Goal: Transaction & Acquisition: Download file/media

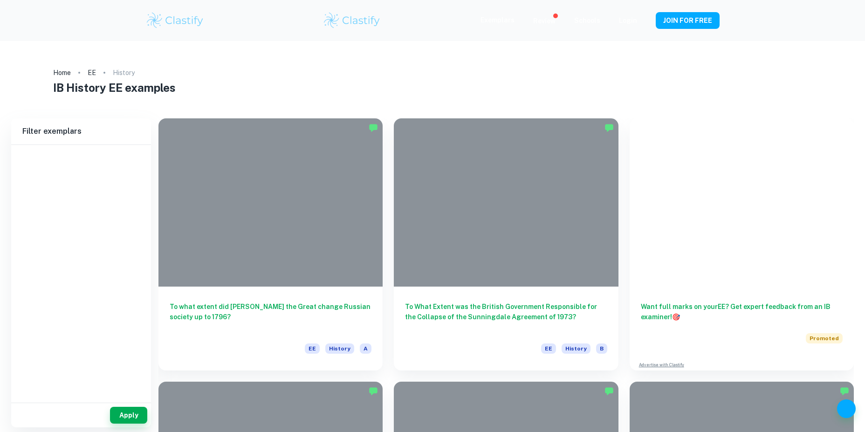
type input "History"
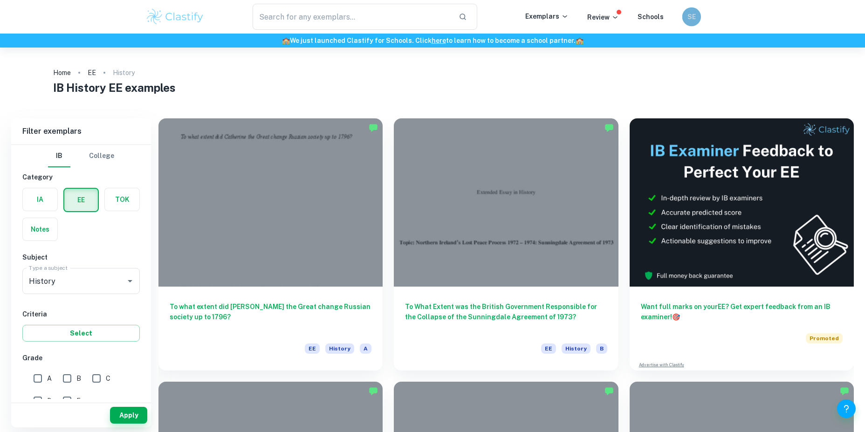
click at [686, 20] on div "SE" at bounding box center [691, 16] width 19 height 19
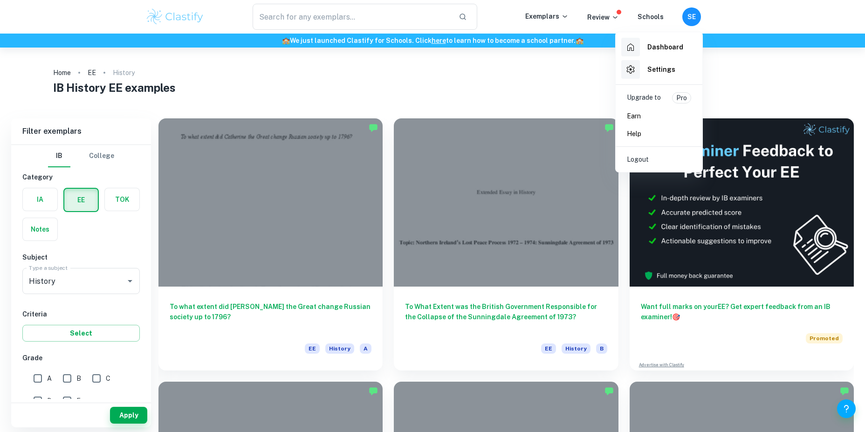
click at [690, 16] on div at bounding box center [432, 216] width 865 height 432
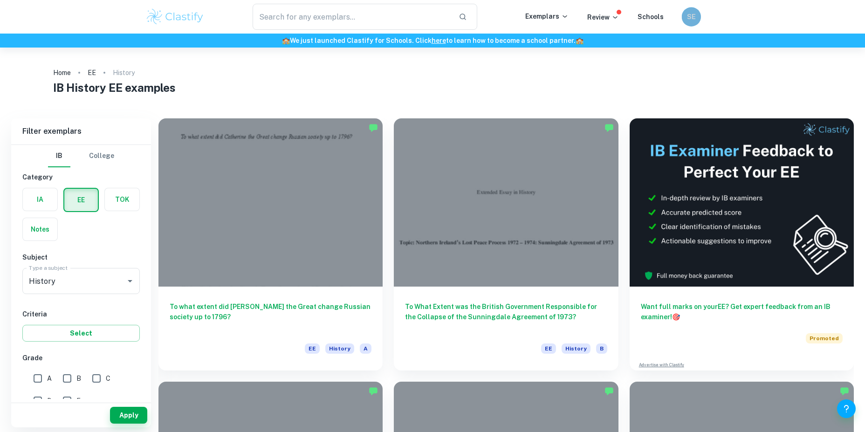
click at [696, 13] on h6 "SE" at bounding box center [691, 17] width 11 height 11
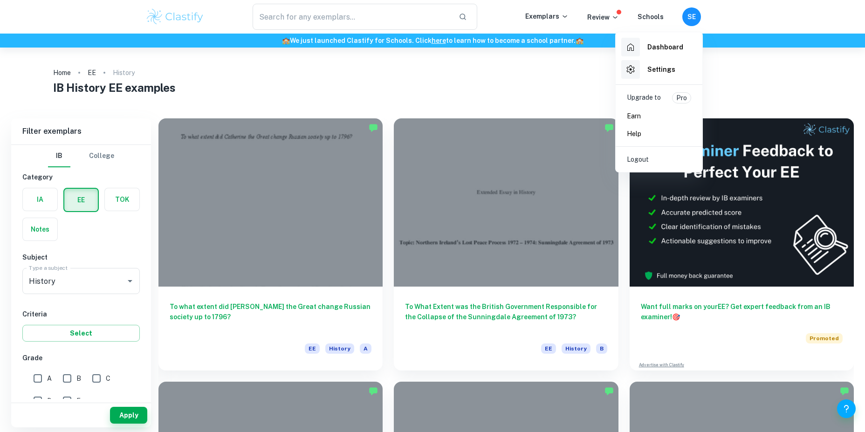
click at [667, 47] on h6 "Dashboard" at bounding box center [665, 47] width 36 height 10
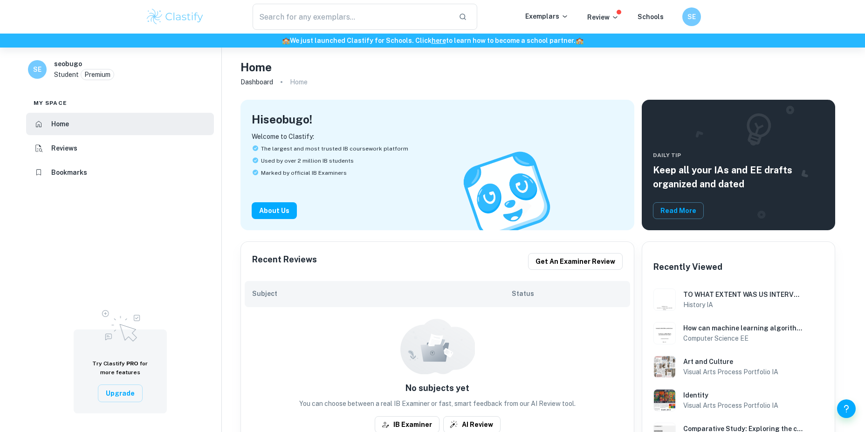
click at [101, 74] on p "Premium" at bounding box center [97, 74] width 26 height 10
click at [696, 17] on h6 "SE" at bounding box center [691, 17] width 11 height 11
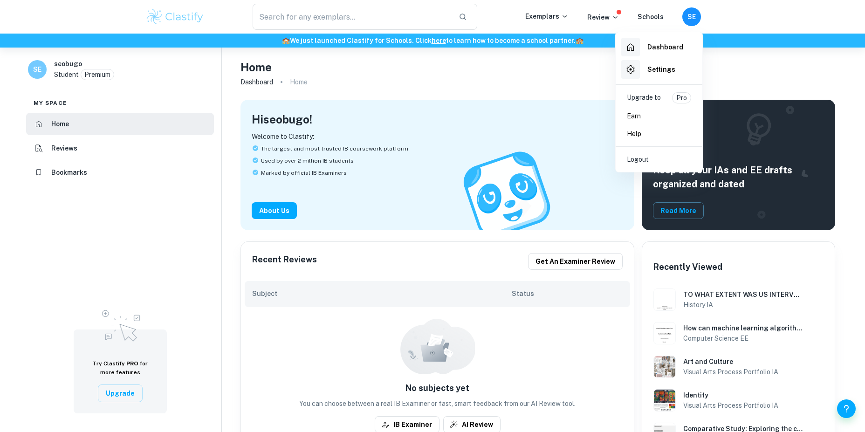
click at [673, 96] on span "Pro" at bounding box center [681, 98] width 18 height 10
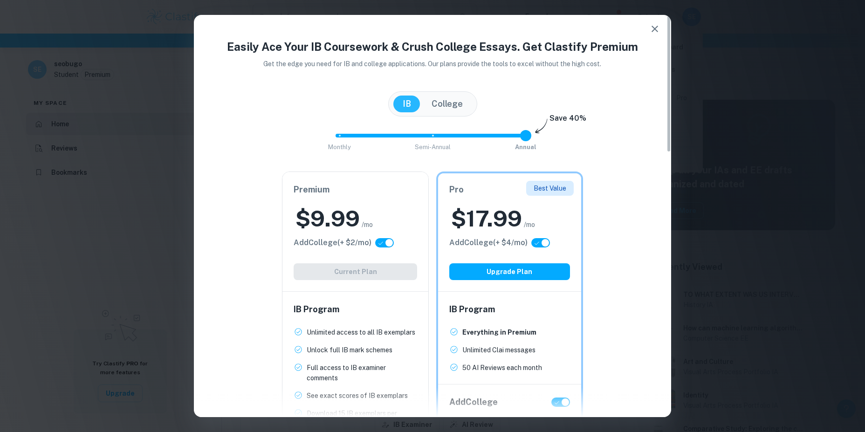
click at [653, 27] on icon "button" at bounding box center [654, 29] width 7 height 7
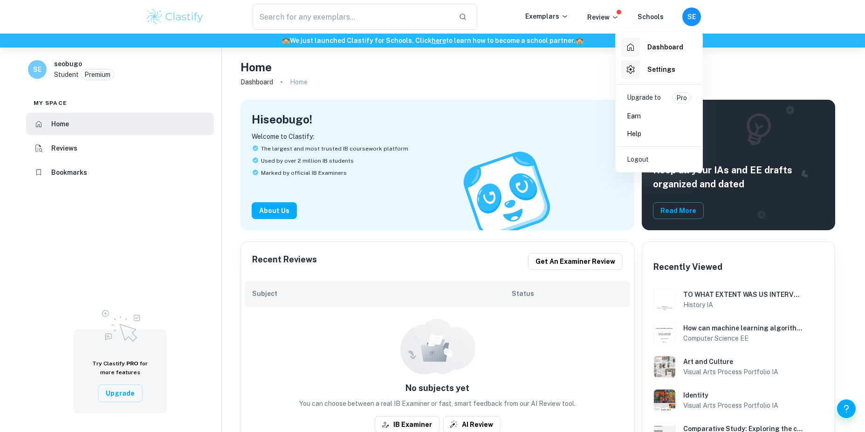
click at [146, 17] on div at bounding box center [432, 216] width 865 height 432
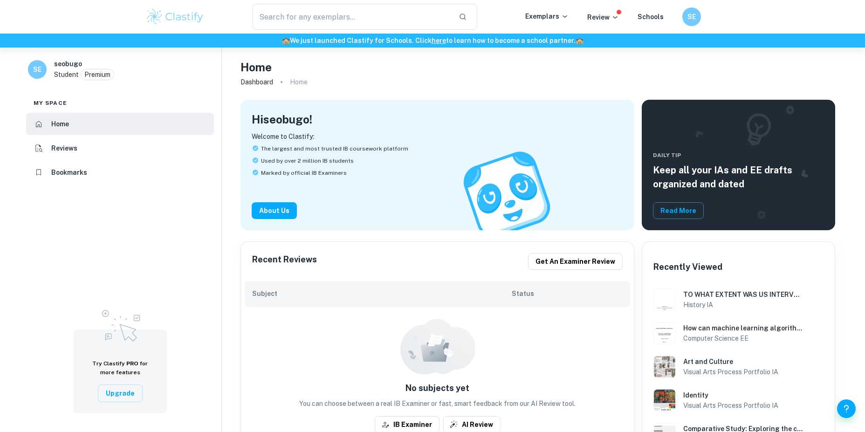
click at [208, 17] on div "​" at bounding box center [365, 17] width 321 height 26
click at [188, 17] on img at bounding box center [174, 16] width 59 height 19
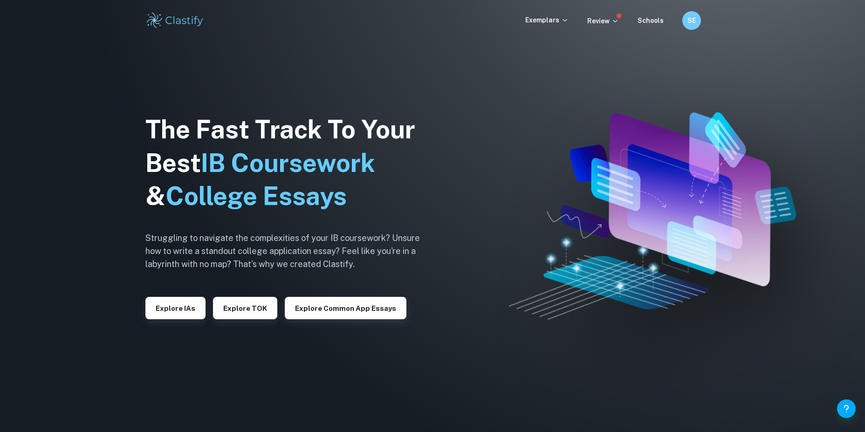
click at [166, 16] on img at bounding box center [174, 20] width 59 height 19
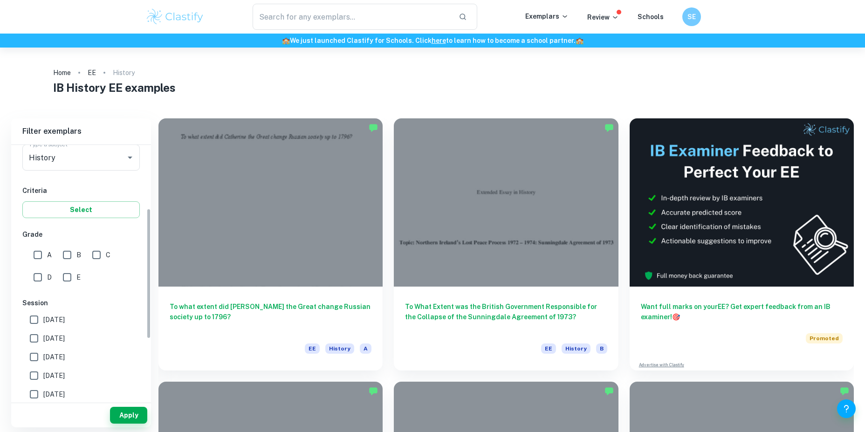
scroll to position [140, 0]
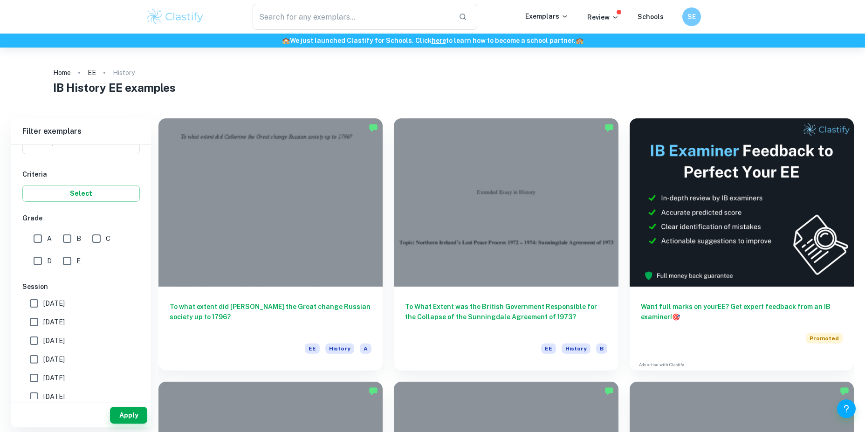
click at [45, 235] on input "A" at bounding box center [37, 238] width 19 height 19
checkbox input "true"
click at [130, 420] on button "Apply" at bounding box center [128, 415] width 37 height 17
click at [398, 13] on input "text" at bounding box center [352, 17] width 199 height 26
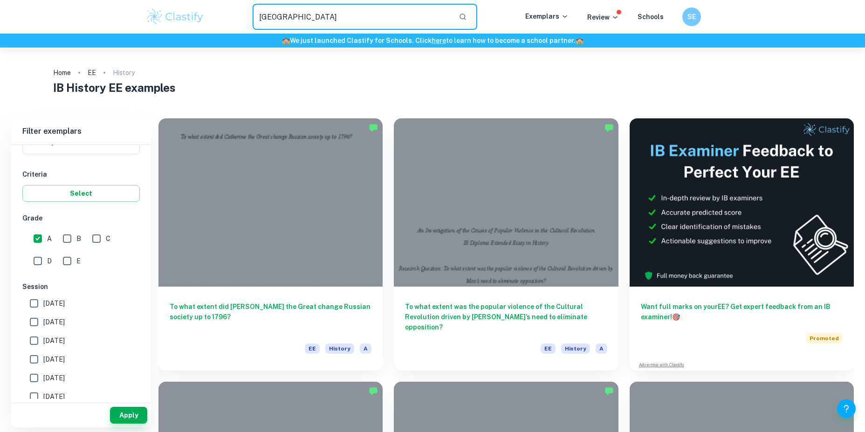
type input "[GEOGRAPHIC_DATA]"
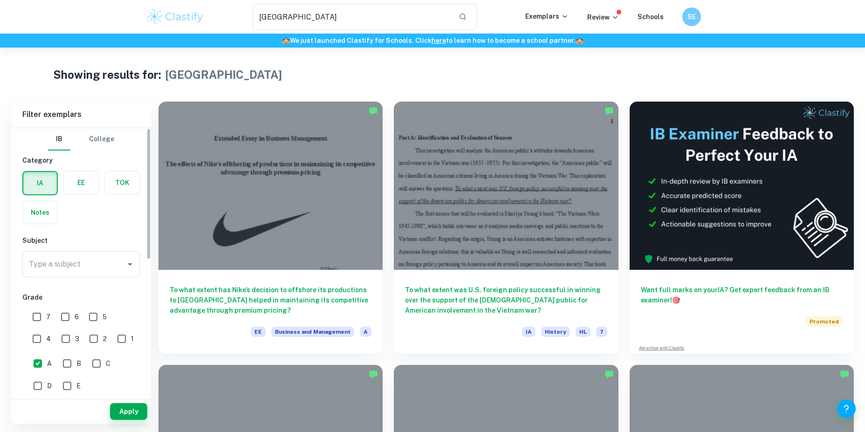
click at [89, 178] on label "button" at bounding box center [81, 182] width 34 height 22
click at [0, 0] on input "radio" at bounding box center [0, 0] width 0 height 0
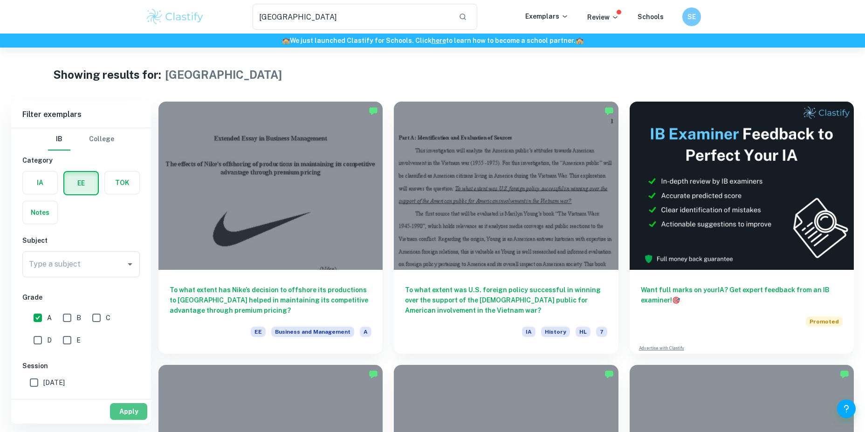
click at [133, 411] on button "Apply" at bounding box center [128, 411] width 37 height 17
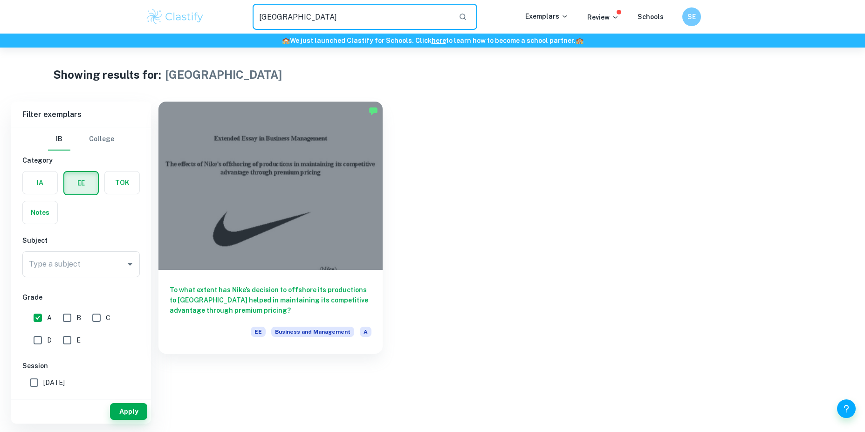
drag, startPoint x: 302, startPoint y: 16, endPoint x: 193, endPoint y: 10, distance: 109.7
click at [193, 10] on div "vietnam ​ Exemplars Review Schools SE" at bounding box center [432, 17] width 597 height 26
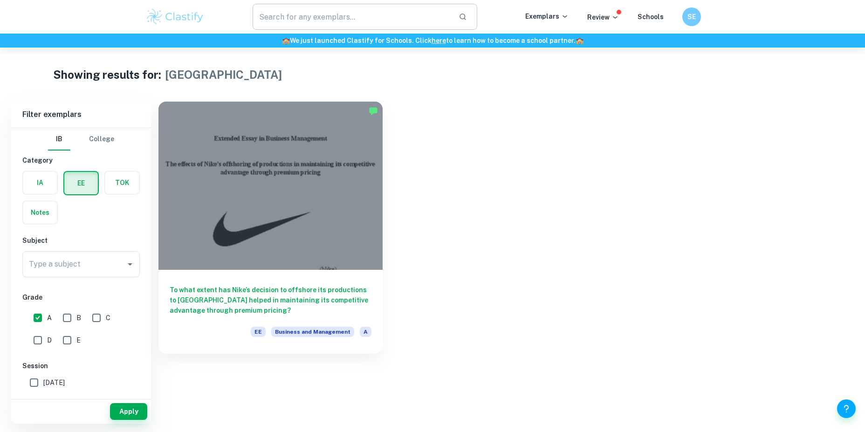
click at [466, 15] on icon "button" at bounding box center [462, 17] width 7 height 7
click at [133, 408] on button "Apply" at bounding box center [128, 411] width 37 height 17
type input "[GEOGRAPHIC_DATA]"
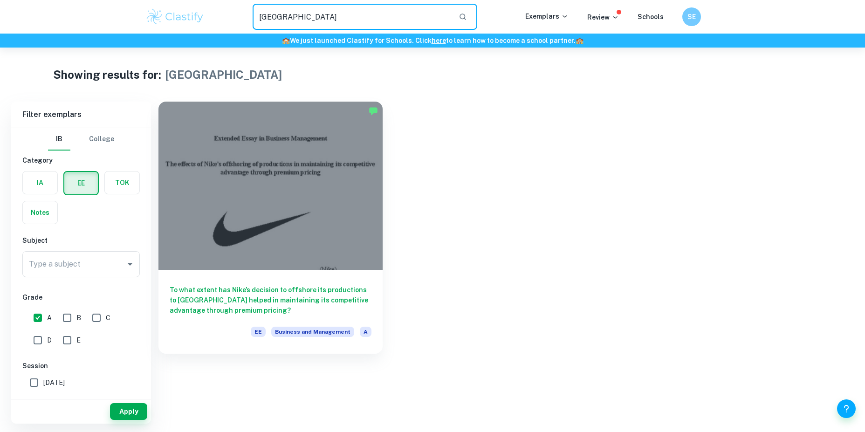
drag, startPoint x: 295, startPoint y: 17, endPoint x: 165, endPoint y: 0, distance: 131.5
click at [164, 3] on div "vietnam ​ Exemplars Review Schools SE" at bounding box center [432, 17] width 865 height 34
click at [126, 411] on button "Apply" at bounding box center [128, 411] width 37 height 17
type input "[GEOGRAPHIC_DATA]"
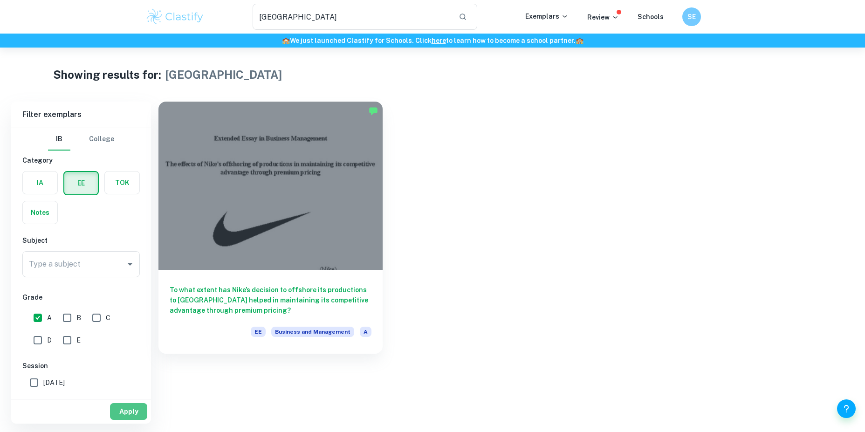
click at [123, 410] on button "Apply" at bounding box center [128, 411] width 37 height 17
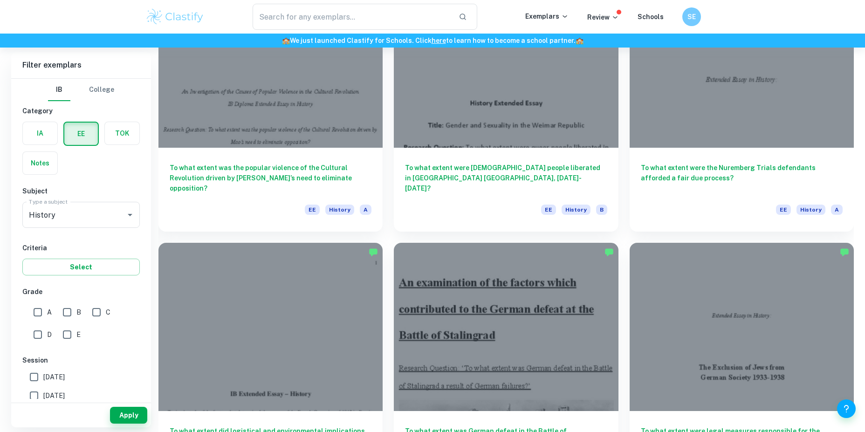
scroll to position [419, 0]
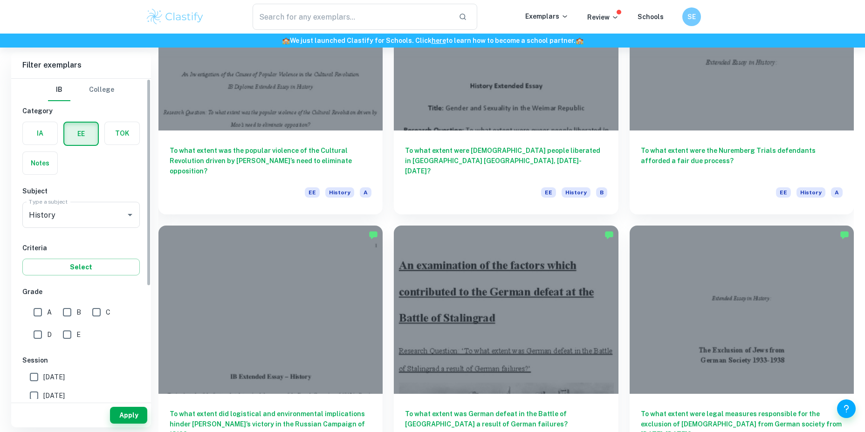
click at [36, 314] on input "A" at bounding box center [37, 312] width 19 height 19
checkbox input "true"
click at [124, 410] on button "Apply" at bounding box center [128, 415] width 37 height 17
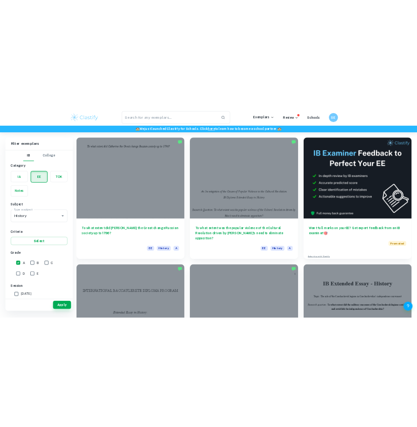
scroll to position [47, 0]
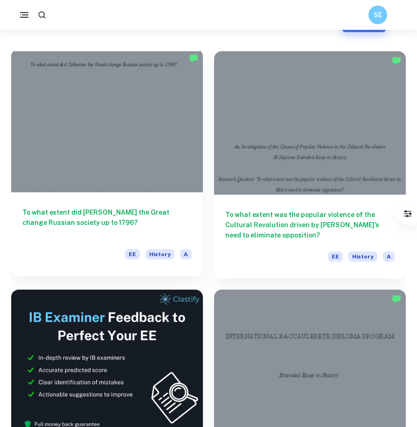
click at [98, 163] on div at bounding box center [107, 121] width 192 height 144
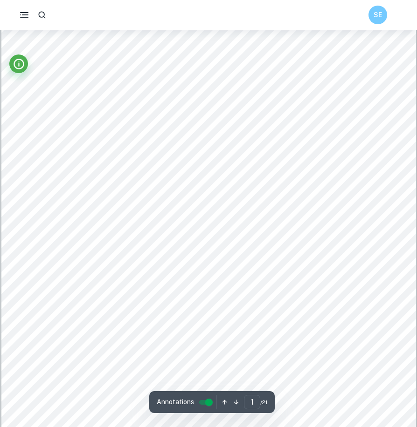
scroll to position [140, 0]
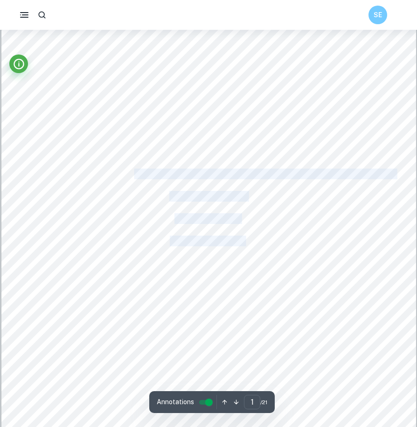
drag, startPoint x: 269, startPoint y: 194, endPoint x: 136, endPoint y: 170, distance: 135.8
click at [136, 170] on div "To what extent did Catherine the Great change Russian society up to 1796? 1 Tit…" at bounding box center [208, 192] width 414 height 586
copy div "To what extent did Catherine the Great change Russian society up to 1796? Subje…"
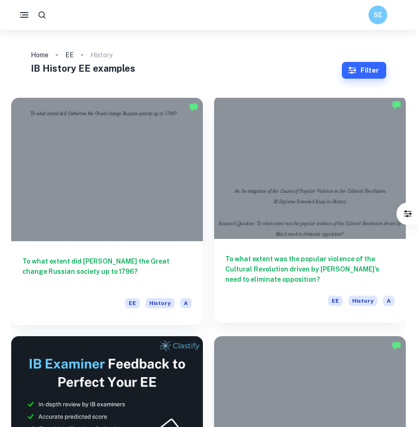
drag, startPoint x: 250, startPoint y: 273, endPoint x: 228, endPoint y: 263, distance: 23.6
click at [228, 263] on h6 "To what extent was the popular violence of the Cultural Revolution driven by [P…" at bounding box center [309, 269] width 169 height 31
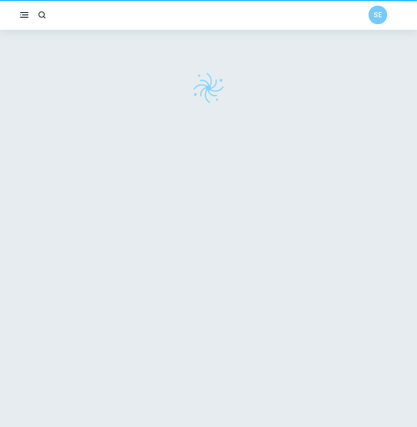
click at [228, 263] on div at bounding box center [208, 231] width 414 height 402
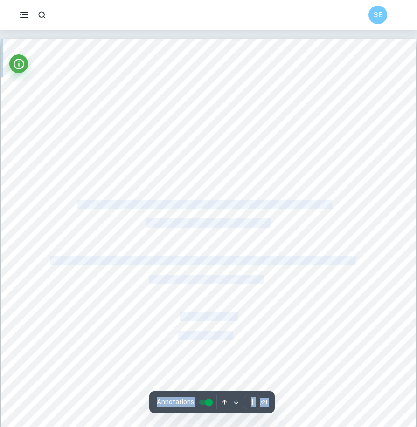
click at [387, 167] on div "An Investigation of the Causes of Popular Violence in the Cultural Revolution I…" at bounding box center [208, 307] width 414 height 536
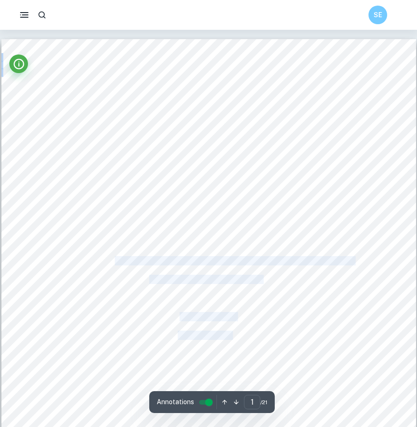
drag, startPoint x: 290, startPoint y: 281, endPoint x: 116, endPoint y: 263, distance: 174.7
click at [116, 263] on div "An Investigation of the Causes of Popular Violence in the Cultural Revolution I…" at bounding box center [208, 307] width 414 height 536
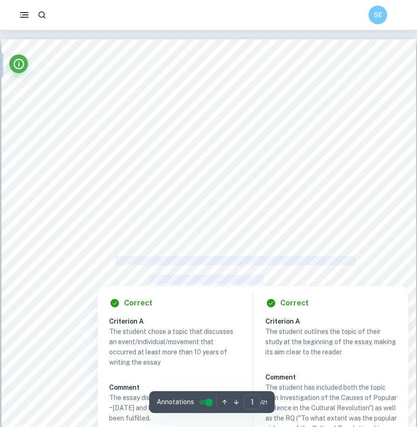
copy div "To what extent was the popular violence of the Cultural Revolution driven by Ma…"
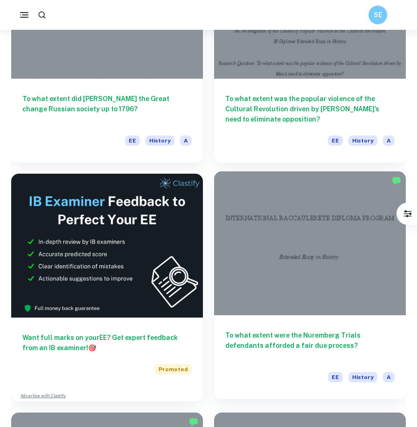
scroll to position [233, 0]
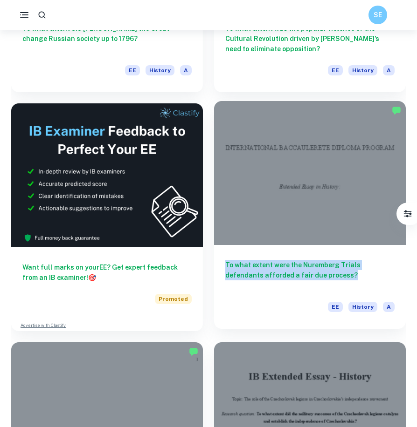
drag, startPoint x: 207, startPoint y: 259, endPoint x: 312, endPoint y: 274, distance: 105.9
click at [312, 274] on div "To what extent were the Nuremberg Trials defendants afforded a fair due process…" at bounding box center [304, 211] width 203 height 239
copy h6 "To what extent were the Nuremberg Trials defendants afforded a fair due process?"
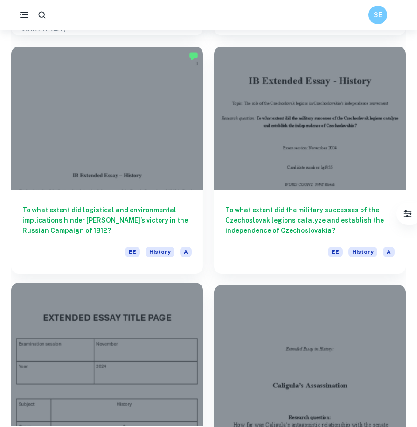
scroll to position [513, 0]
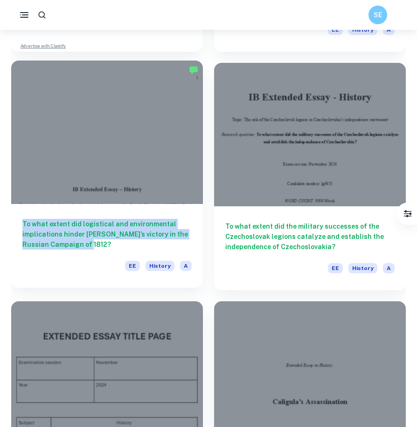
drag, startPoint x: 7, startPoint y: 216, endPoint x: 99, endPoint y: 245, distance: 95.8
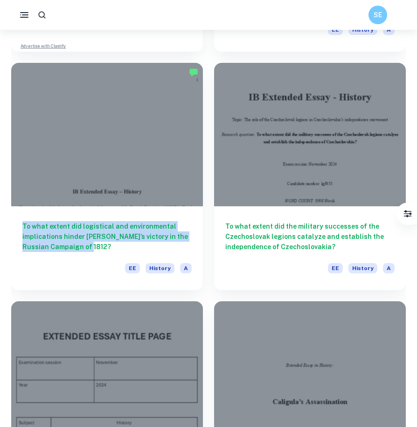
copy h6 "To what extent did logistical and environmental implications hinder [PERSON_NAM…"
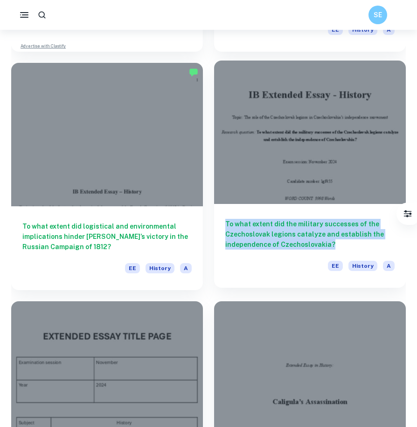
drag, startPoint x: 211, startPoint y: 221, endPoint x: 348, endPoint y: 247, distance: 138.9
click at [348, 247] on div "To what extent did the military successes of the Czechoslovak legions catalyze …" at bounding box center [304, 171] width 203 height 239
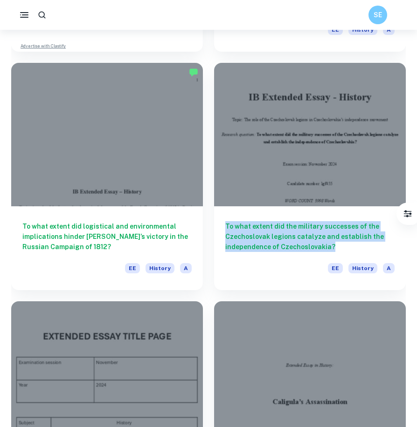
copy h6 "To what extent did the military successes of the Czechoslovak legions catalyze …"
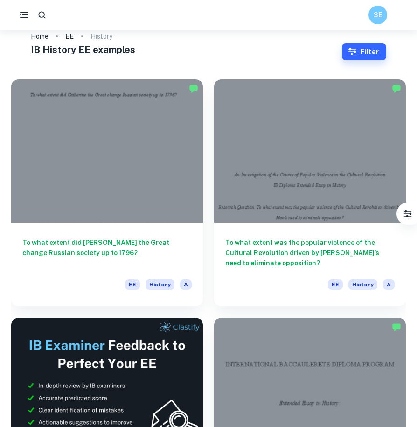
scroll to position [0, 0]
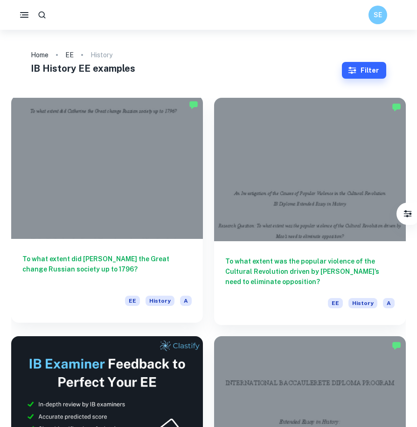
click at [123, 263] on h6 "To what extent did [PERSON_NAME] the Great change Russian society up to 1796?" at bounding box center [106, 269] width 169 height 31
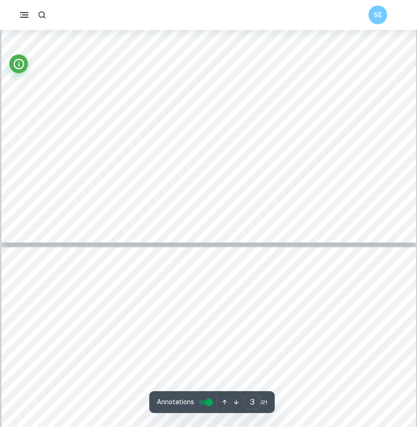
scroll to position [1165, 0]
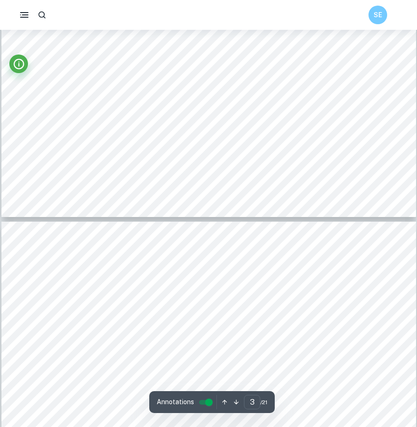
type input "4"
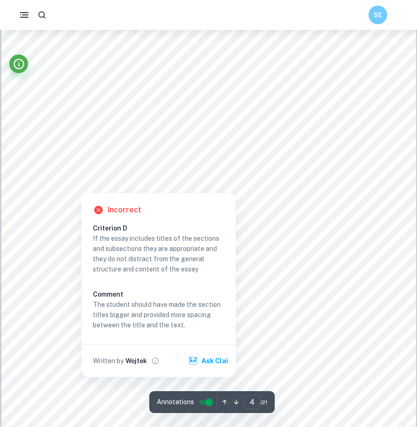
scroll to position [1957, 0]
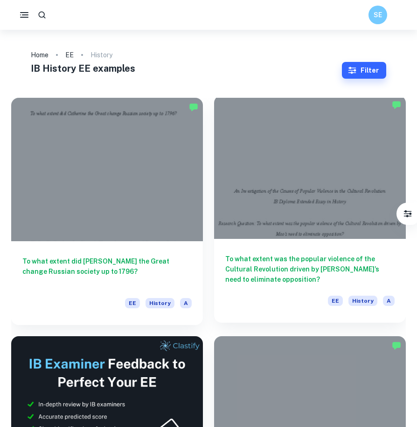
click at [342, 256] on h6 "To what extent was the popular violence of the Cultural Revolution driven by [P…" at bounding box center [309, 269] width 169 height 31
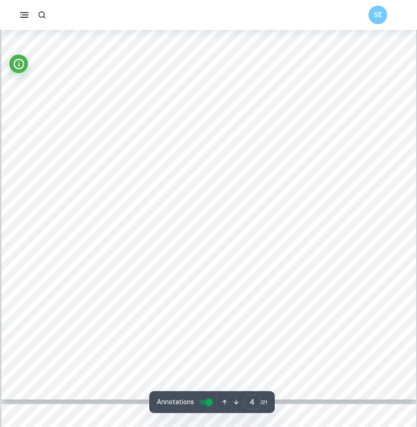
scroll to position [1864, 0]
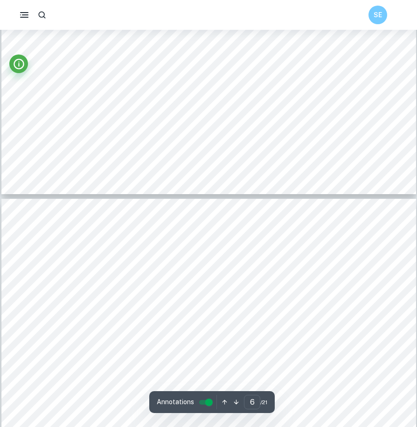
type input "5"
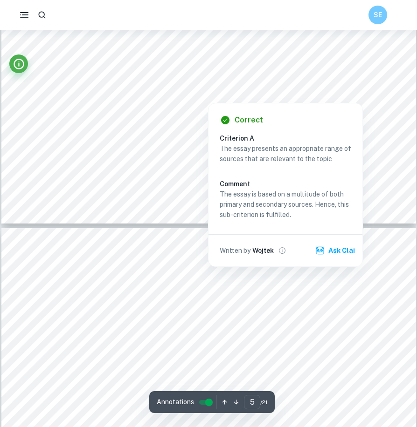
scroll to position [2423, 0]
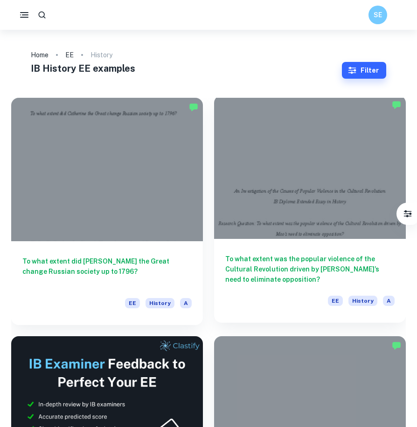
click at [310, 266] on h6 "To what extent was the popular violence of the Cultural Revolution driven by [P…" at bounding box center [309, 269] width 169 height 31
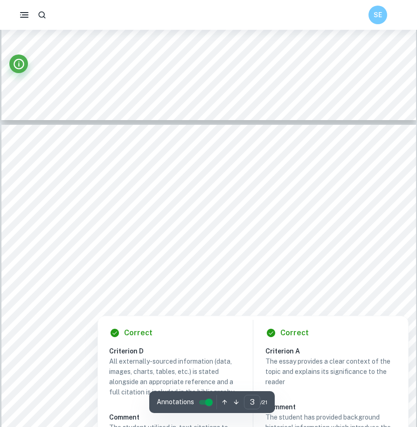
scroll to position [1118, 0]
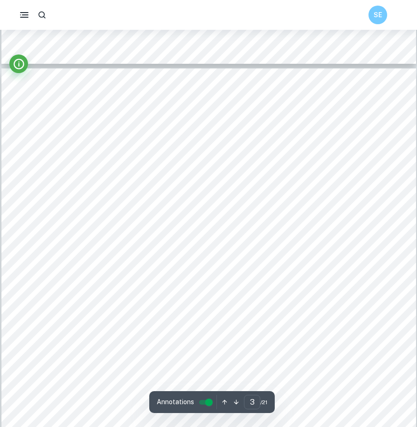
drag, startPoint x: 37, startPoint y: 212, endPoint x: 272, endPoint y: 299, distance: 250.4
click at [273, 300] on div "To what extent was the popular violence of the Cultural Revolution driven by Ma…" at bounding box center [208, 337] width 414 height 536
drag, startPoint x: 37, startPoint y: 213, endPoint x: 126, endPoint y: 371, distance: 181.3
click at [129, 389] on div "To what extent was the popular violence of the Cultural Revolution driven by Ma…" at bounding box center [208, 337] width 414 height 536
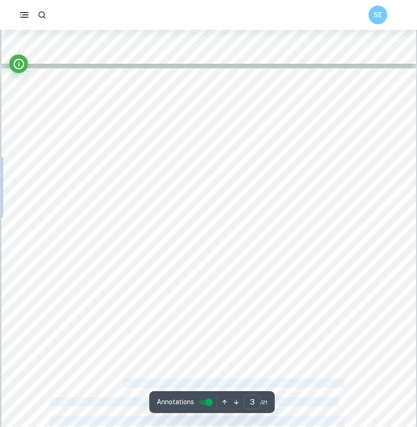
click at [103, 190] on div at bounding box center [208, 337] width 414 height 536
click at [34, 233] on div "To what extent was the popular violence of the Cultural Revolution driven by Ma…" at bounding box center [208, 337] width 414 height 536
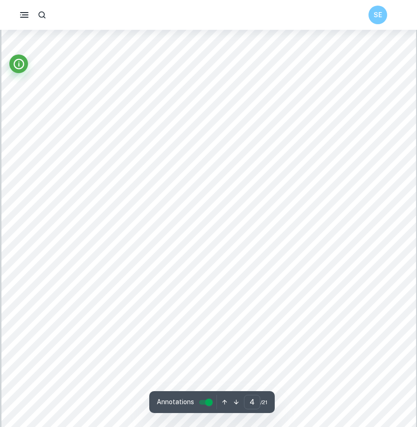
scroll to position [1724, 0]
click at [194, 284] on div "explores Mao Zedong9s motives, the interaction between Mao, the CCP and the mas…" at bounding box center [208, 271] width 414 height 536
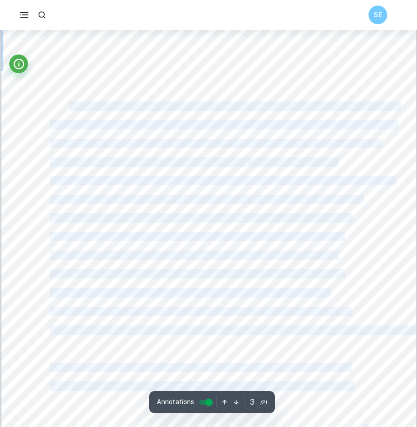
scroll to position [1258, 0]
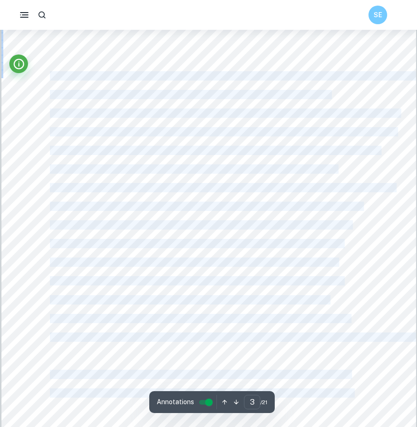
drag, startPoint x: 241, startPoint y: 265, endPoint x: 51, endPoint y: 75, distance: 268.2
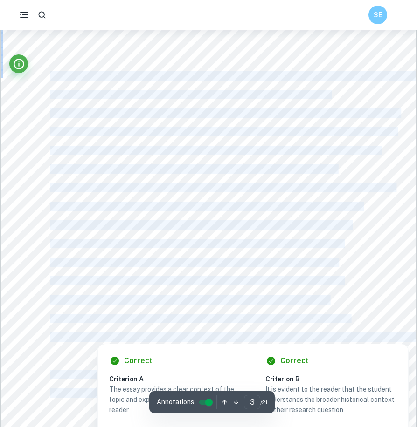
copy div "The Cultural Revolution (CR) was a period of sociopolitical tumult in China lau…"
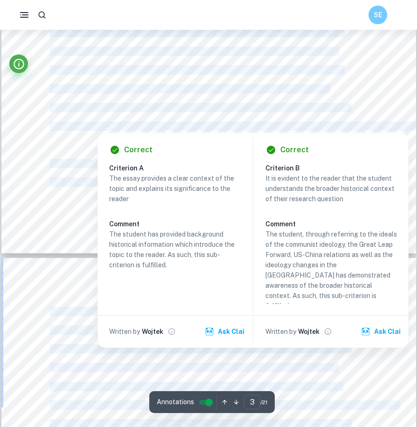
type input "4"
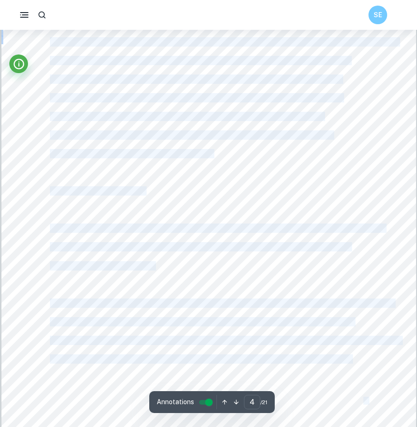
scroll to position [1911, 0]
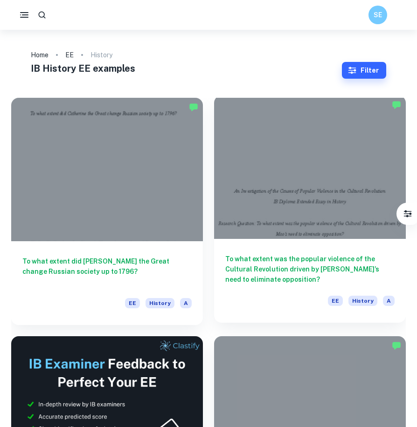
click at [335, 242] on div "To what extent was the popular violence of the Cultural Revolution driven by Ma…" at bounding box center [310, 281] width 192 height 84
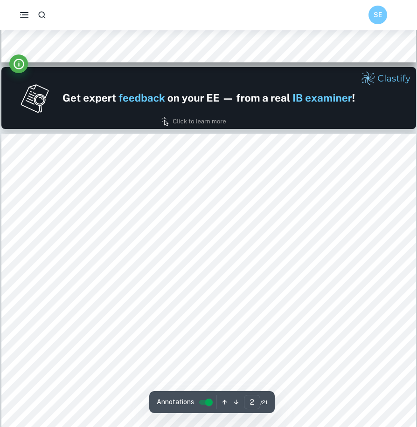
scroll to position [652, 0]
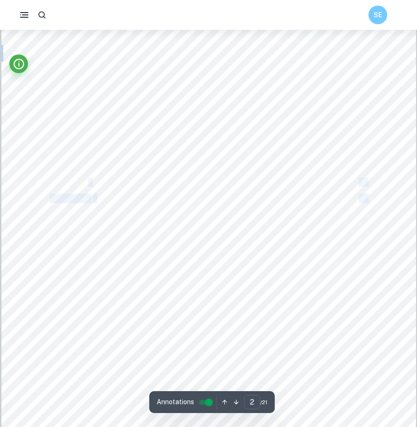
drag, startPoint x: 46, startPoint y: 182, endPoint x: 88, endPoint y: 182, distance: 41.5
click at [88, 182] on div "Contents Subheading Page No. Introduction 2 Section 1: Mao 3 Section 2: Masses …" at bounding box center [208, 262] width 414 height 536
click at [39, 177] on div "Contents Subheading Page No. Introduction 2 Section 1: Mao 3 Section 2: Masses …" at bounding box center [208, 262] width 414 height 536
drag, startPoint x: 46, startPoint y: 180, endPoint x: 51, endPoint y: 182, distance: 4.9
click at [51, 182] on div "Contents Subheading Page No. Introduction 2 Section 1: Mao 3 Section 2: Masses …" at bounding box center [208, 262] width 414 height 536
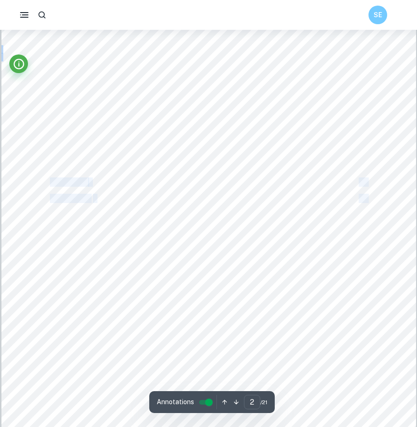
copy div "Appendices 18 Bibliography 18 1"
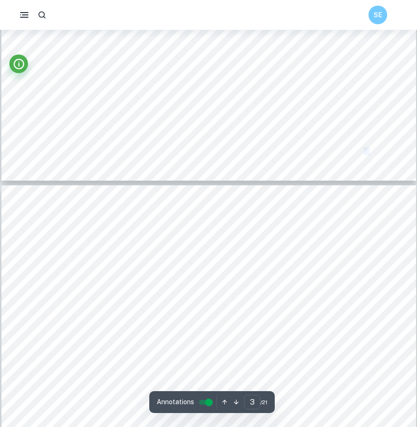
scroll to position [980, 0]
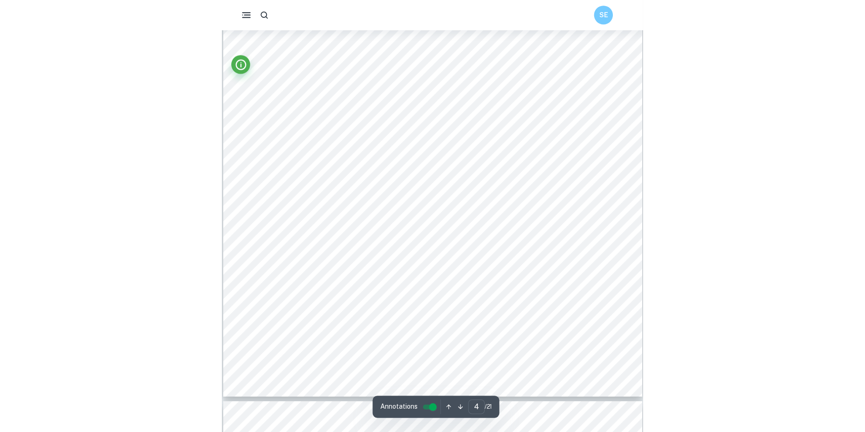
scroll to position [1866, 0]
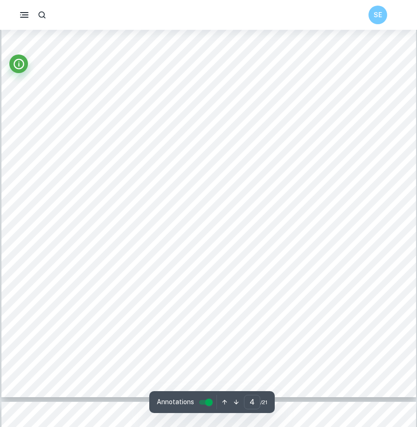
drag, startPoint x: 39, startPoint y: 155, endPoint x: 226, endPoint y: 280, distance: 224.8
drag, startPoint x: 49, startPoint y: 134, endPoint x: 98, endPoint y: 195, distance: 78.2
click at [96, 194] on div "explores Mao Zedong9s motives, the interaction between Mao, the CCP and the mas…" at bounding box center [208, 130] width 414 height 536
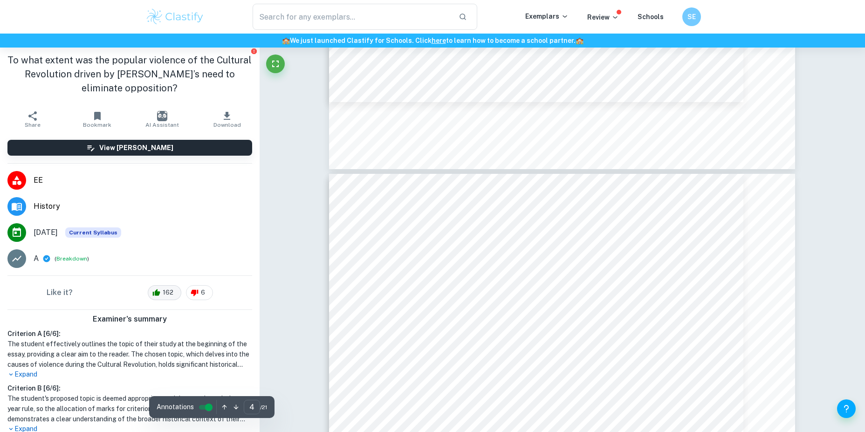
scroll to position [0, 0]
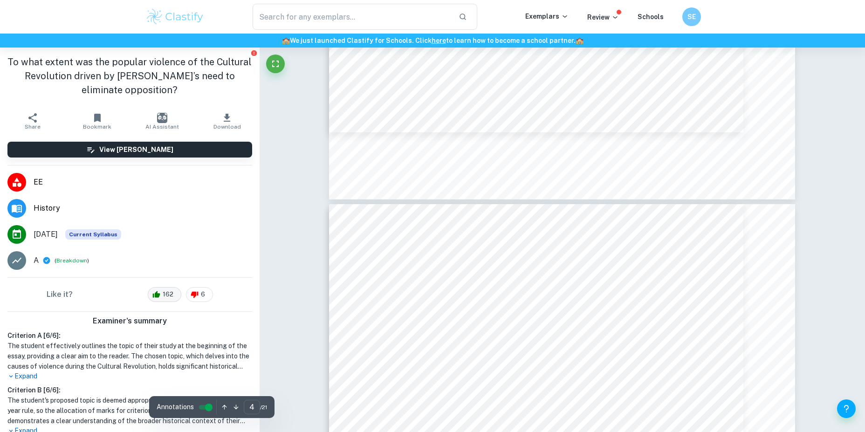
type input "3"
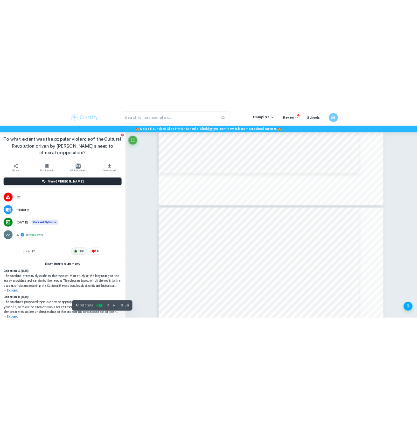
scroll to position [1726, 0]
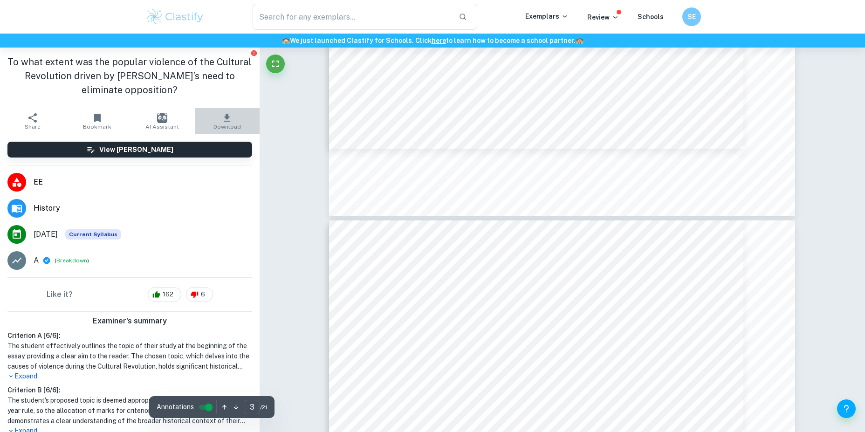
click at [224, 121] on icon "button" at bounding box center [227, 118] width 7 height 8
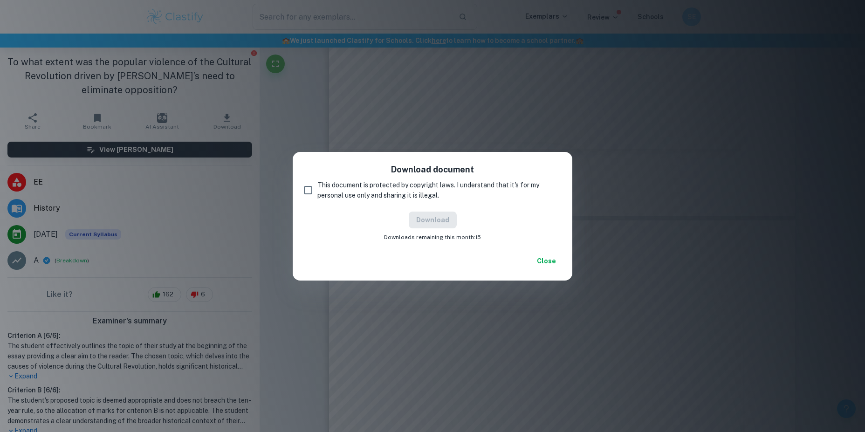
click at [365, 189] on span "This document is protected by copyright laws. I understand that it's for my per…" at bounding box center [435, 190] width 236 height 21
click at [317, 189] on input "This document is protected by copyright laws. I understand that it's for my per…" at bounding box center [308, 190] width 19 height 19
checkbox input "true"
click at [448, 220] on button "Download" at bounding box center [433, 220] width 48 height 17
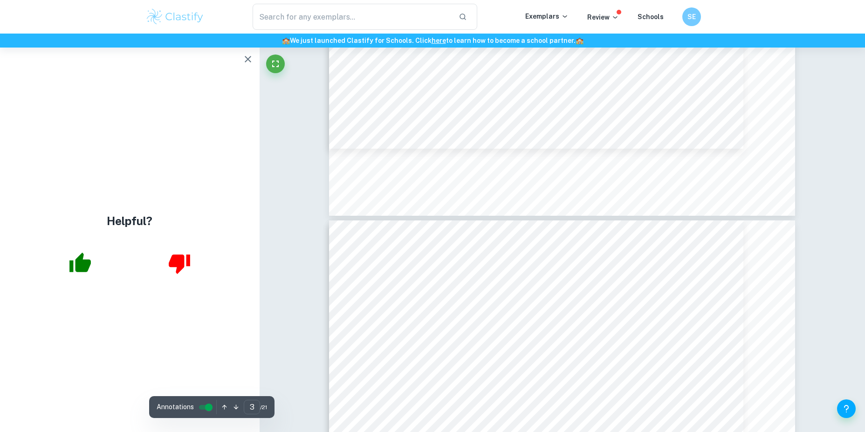
drag, startPoint x: 247, startPoint y: 61, endPoint x: 254, endPoint y: 69, distance: 10.6
click at [247, 61] on icon "button" at bounding box center [247, 59] width 11 height 11
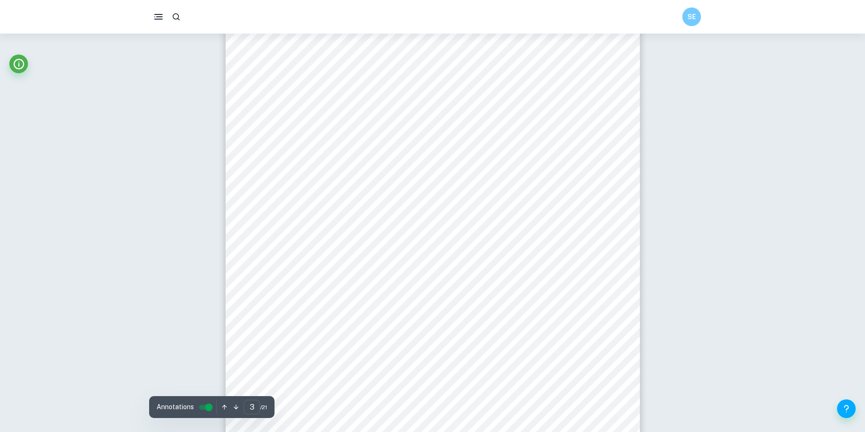
type input "4"
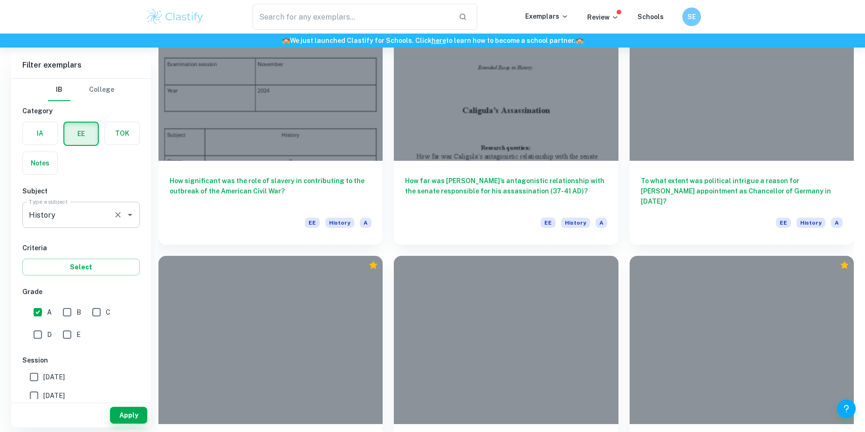
click at [100, 221] on input "History" at bounding box center [68, 215] width 83 height 18
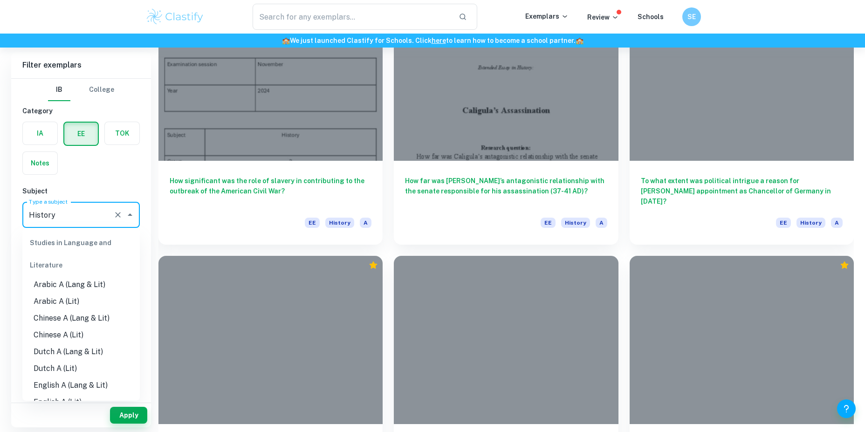
scroll to position [787, 0]
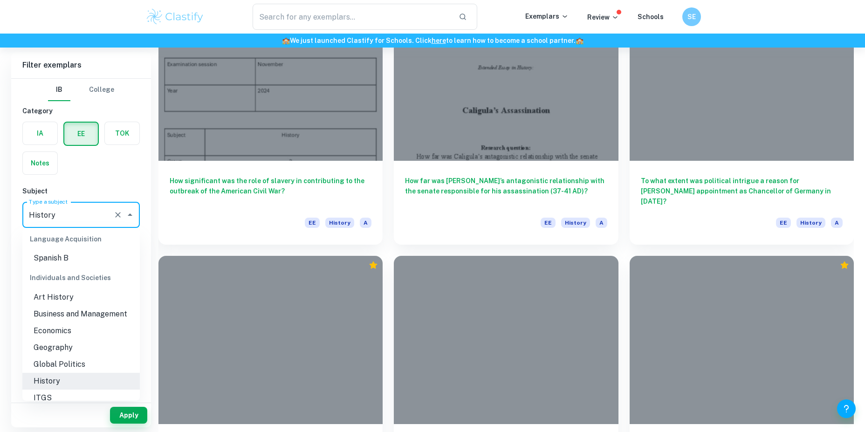
click at [115, 184] on div "IB College Category IA EE TOK Notes Subject Type a subject History Type a subje…" at bounding box center [81, 326] width 140 height 494
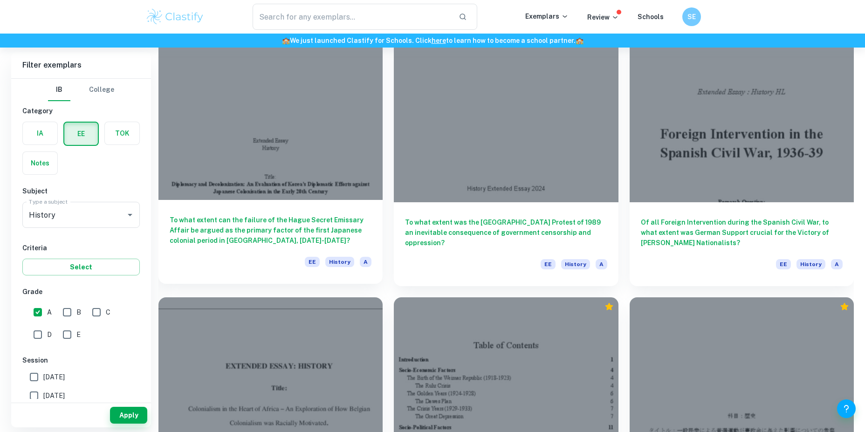
scroll to position [746, 0]
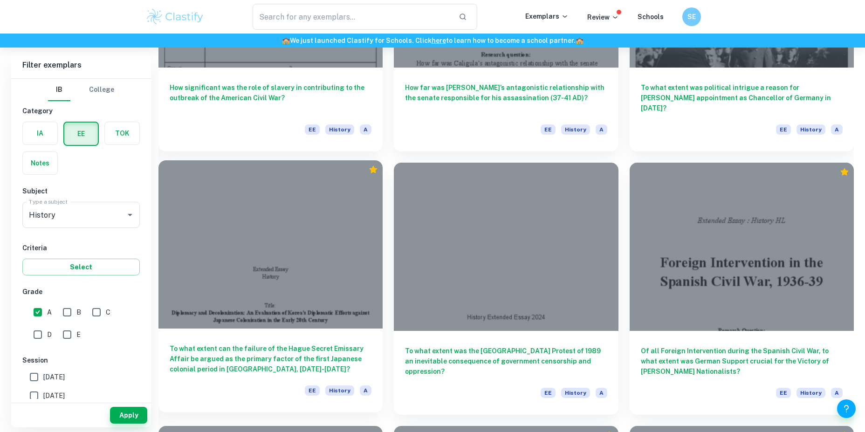
click at [297, 284] on div at bounding box center [270, 244] width 224 height 168
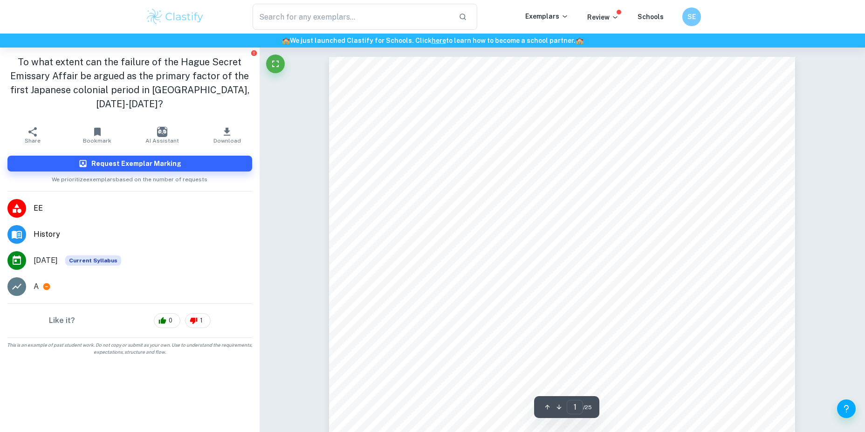
click at [559, 259] on div "Extended Essay History Title: Diplomacy and Decolonization: An Evaluation of Ko…" at bounding box center [562, 358] width 466 height 603
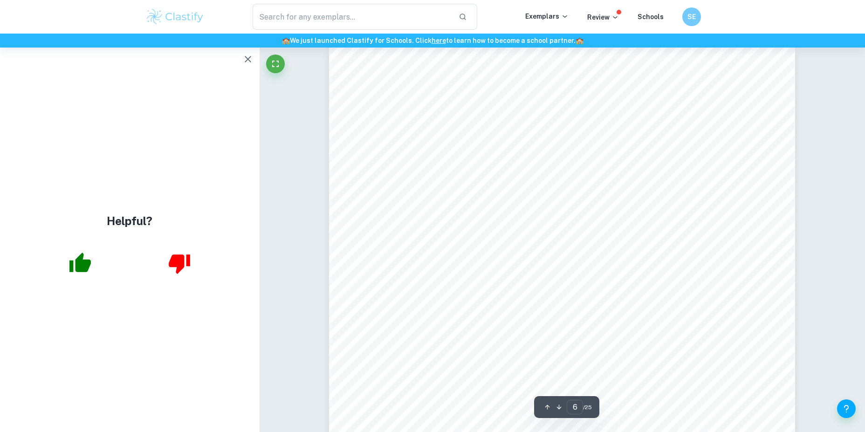
click at [244, 64] on icon "button" at bounding box center [247, 59] width 11 height 11
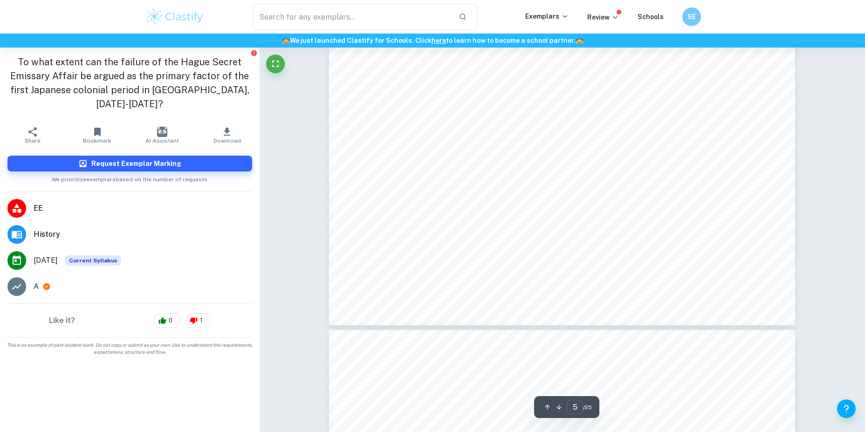
scroll to position [2838, 0]
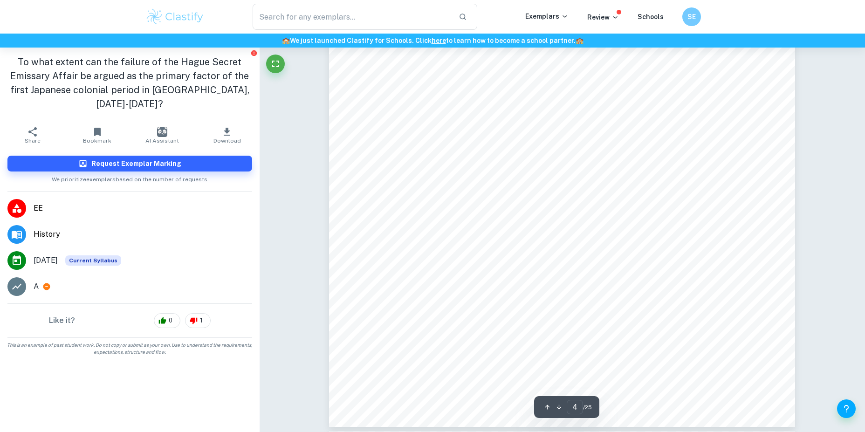
type input "2"
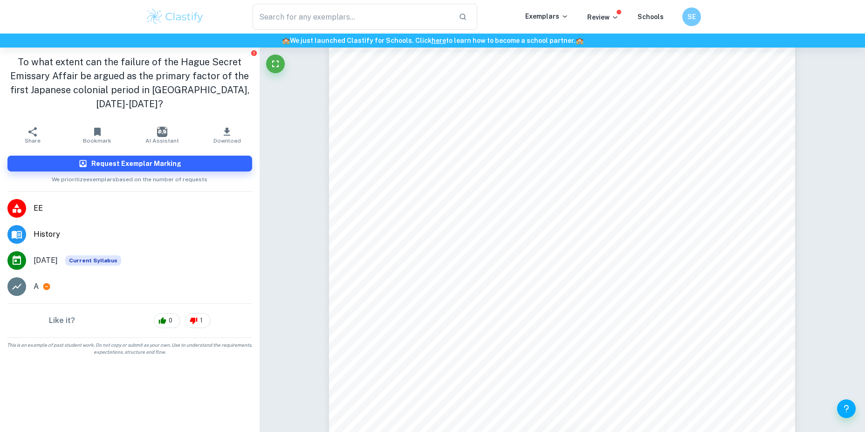
click at [226, 126] on icon "button" at bounding box center [226, 131] width 11 height 11
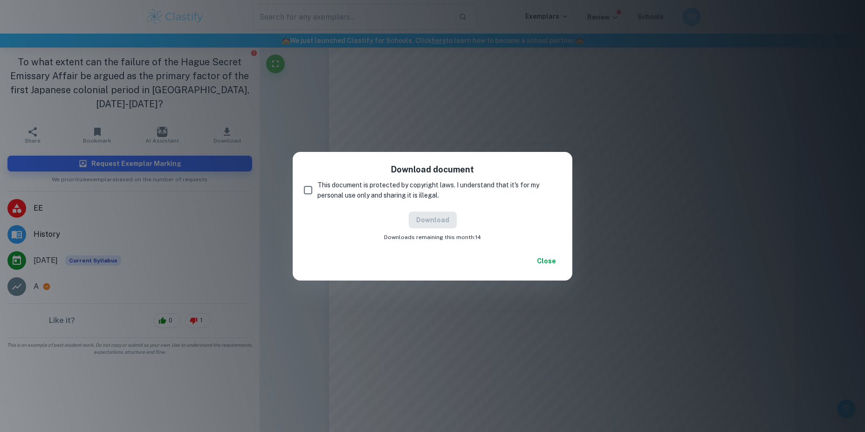
click at [318, 188] on span "This document is protected by copyright laws. I understand that it's for my per…" at bounding box center [435, 190] width 236 height 21
click at [317, 188] on input "This document is protected by copyright laws. I understand that it's for my per…" at bounding box center [308, 190] width 19 height 19
checkbox input "true"
click at [430, 219] on button "Download" at bounding box center [433, 220] width 48 height 17
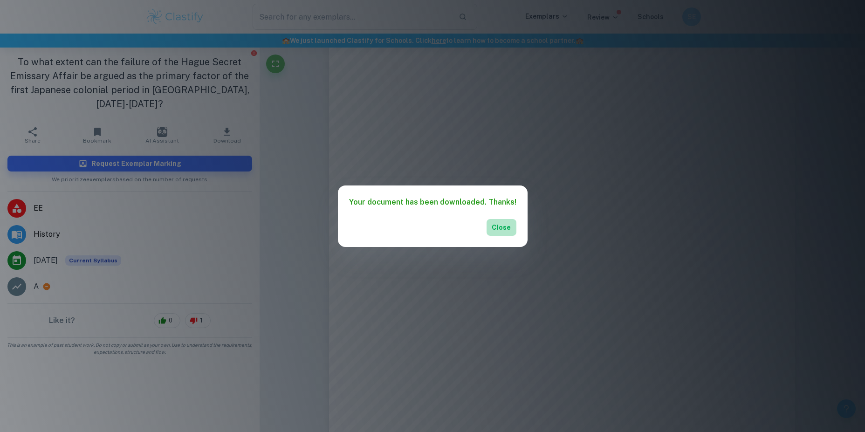
click at [505, 227] on button "Close" at bounding box center [502, 227] width 30 height 17
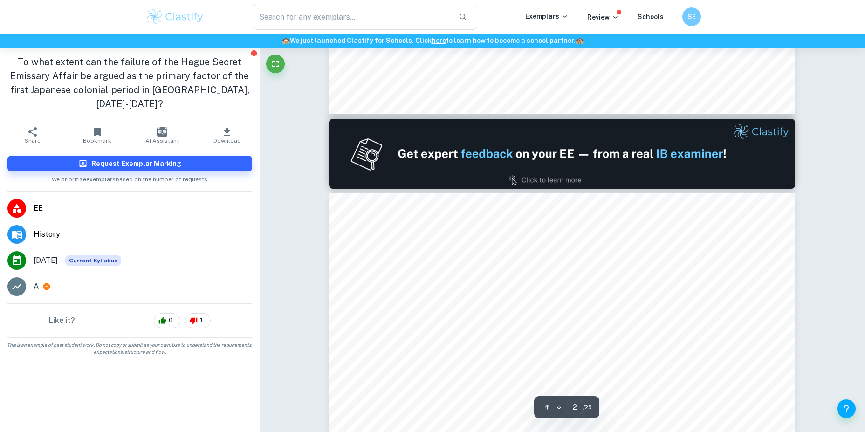
type input "1"
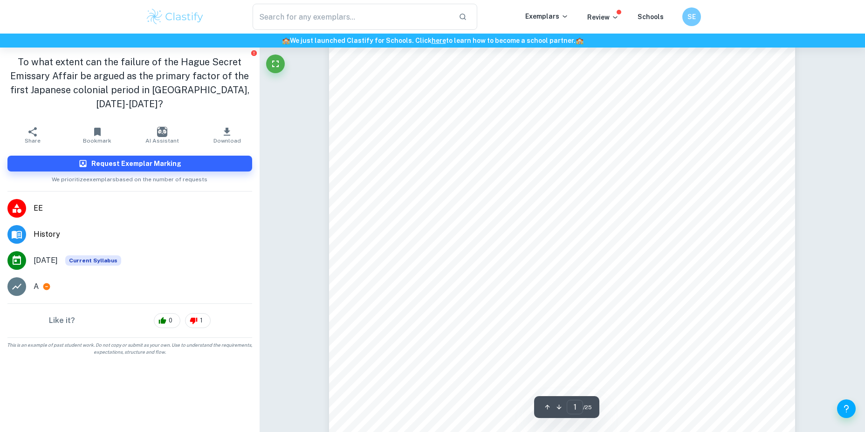
scroll to position [140, 0]
click at [563, 242] on span "factor of the first Japanese colonial period in Korea, 1910-1919?" at bounding box center [597, 243] width 309 height 9
click at [572, 232] on span "To what extent can the failure of the Hague Secret Emissary Affair be argued as…" at bounding box center [556, 231] width 325 height 9
click at [35, 281] on p "A" at bounding box center [36, 286] width 5 height 11
